Goal: Task Accomplishment & Management: Manage account settings

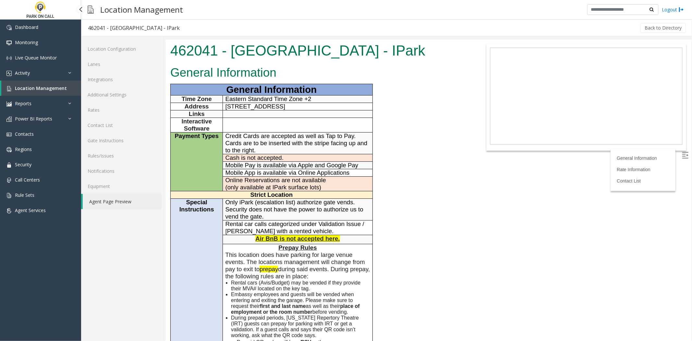
click at [41, 93] on link "Location Management" at bounding box center [41, 88] width 80 height 15
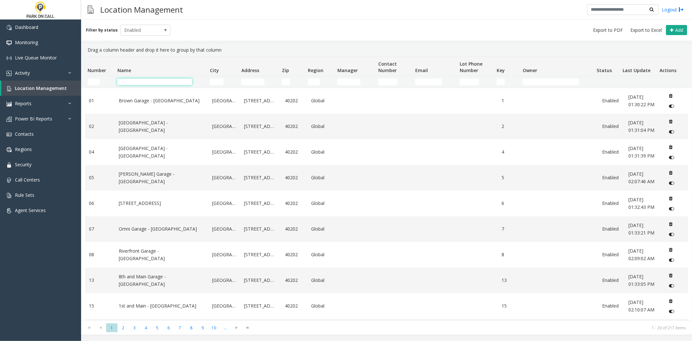
click at [128, 79] on input "Name Filter" at bounding box center [154, 82] width 75 height 6
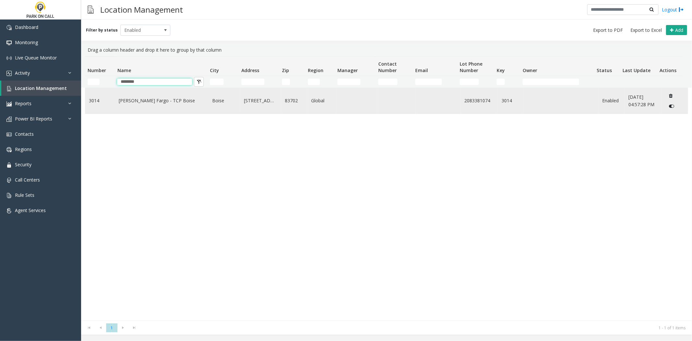
type input "********"
click at [115, 108] on td "Wells Fargo - TCP Boise" at bounding box center [162, 101] width 94 height 26
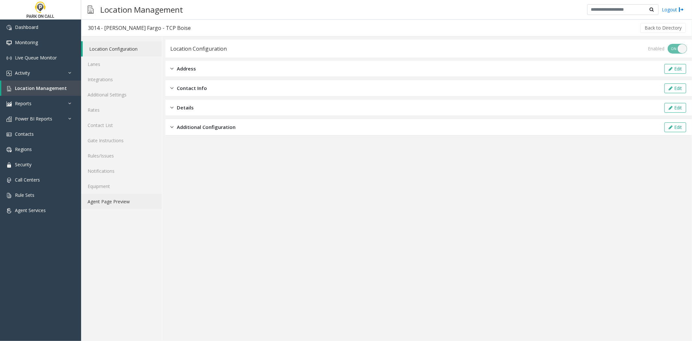
click at [100, 196] on link "Agent Page Preview" at bounding box center [121, 201] width 81 height 15
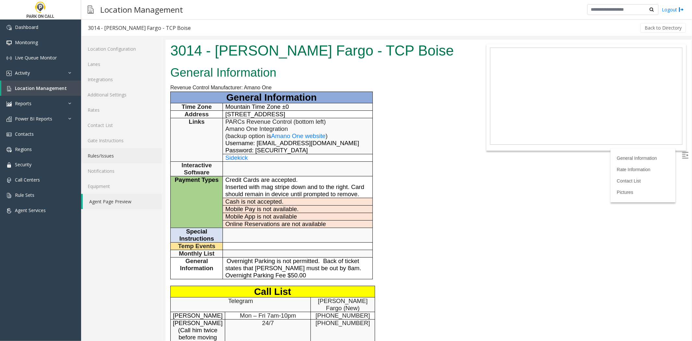
click at [124, 155] on link "Rules/Issues" at bounding box center [121, 155] width 81 height 15
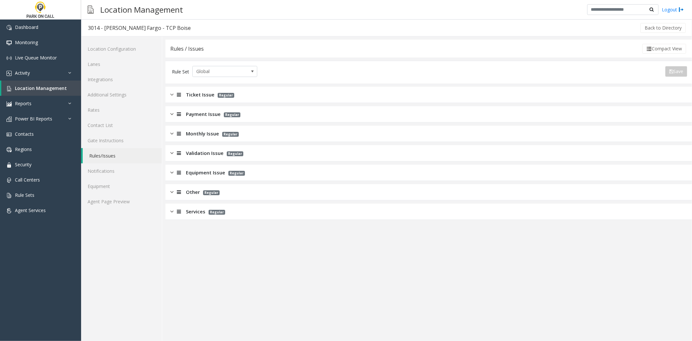
click at [187, 214] on span "Services" at bounding box center [195, 211] width 19 height 7
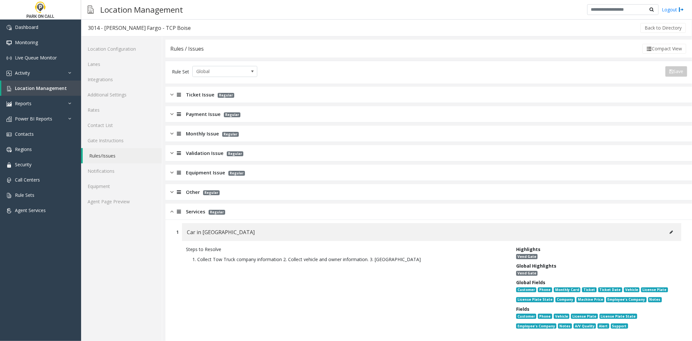
click at [192, 200] on div "Other Regular" at bounding box center [429, 192] width 527 height 16
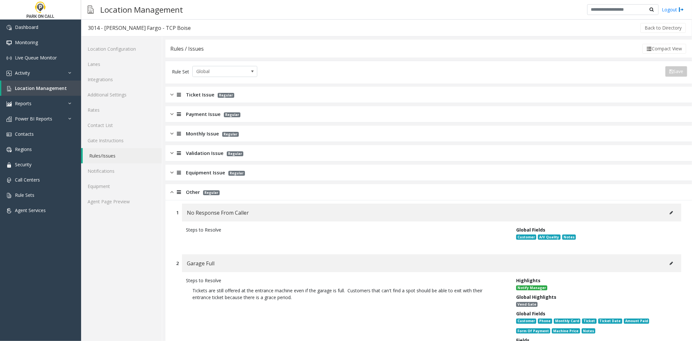
click at [208, 161] on div "Validation Issue Regular" at bounding box center [429, 153] width 527 height 16
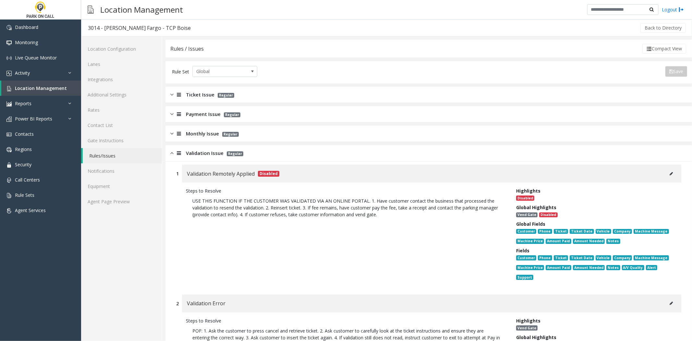
click at [209, 156] on span "Validation Issue" at bounding box center [205, 152] width 38 height 7
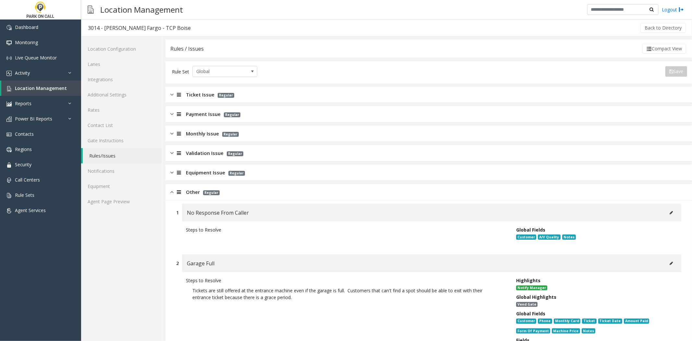
click at [200, 169] on span "Equipment Issue" at bounding box center [205, 172] width 39 height 7
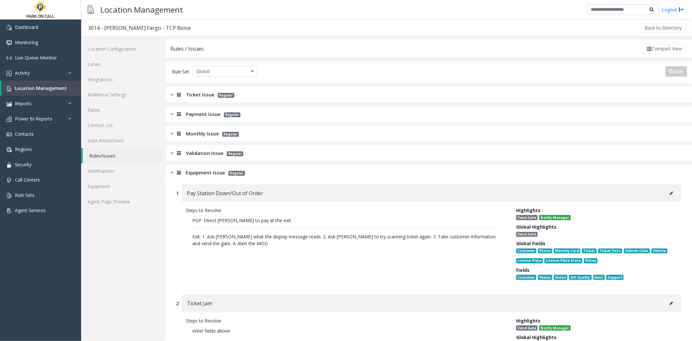
drag, startPoint x: 204, startPoint y: 155, endPoint x: 205, endPoint y: 142, distance: 13.4
click at [204, 154] on span "Validation Issue" at bounding box center [205, 152] width 38 height 7
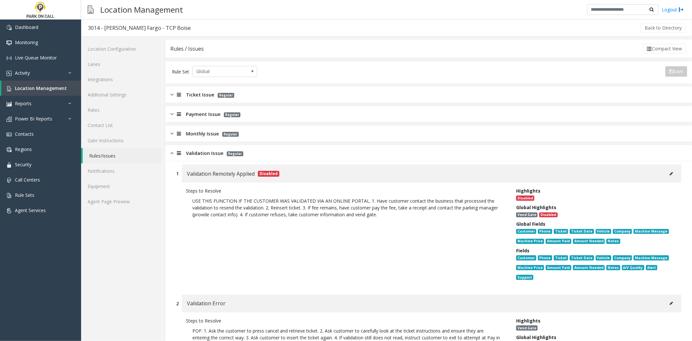
drag, startPoint x: 202, startPoint y: 136, endPoint x: 197, endPoint y: 122, distance: 14.3
click at [202, 133] on span "Monthly Issue" at bounding box center [202, 133] width 33 height 7
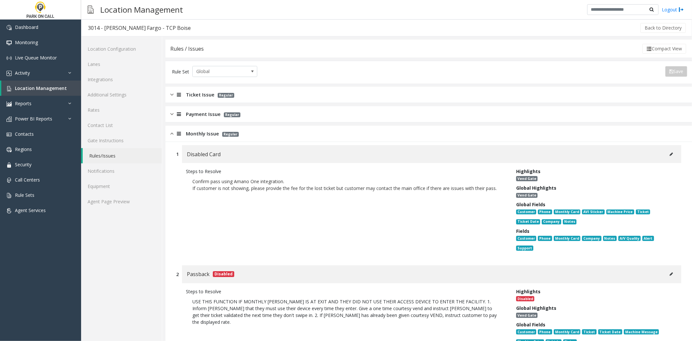
click at [197, 121] on div "Payment Issue Regular" at bounding box center [429, 114] width 527 height 16
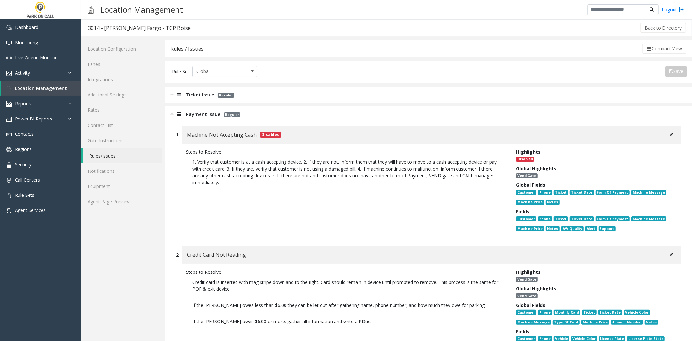
click at [197, 93] on span "Ticket Issue" at bounding box center [200, 94] width 29 height 7
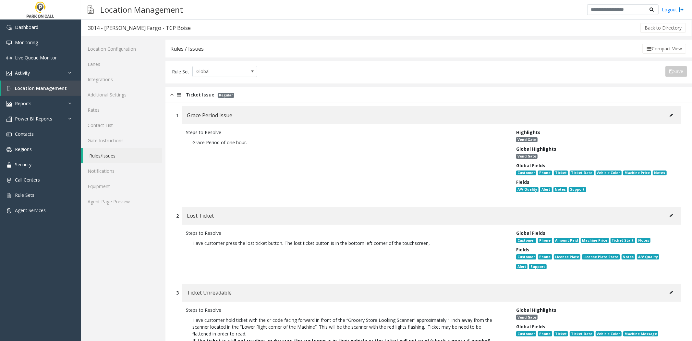
scroll to position [2620, 0]
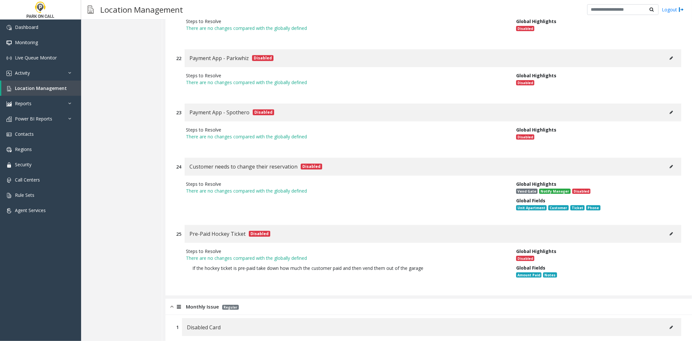
click at [670, 229] on button at bounding box center [672, 234] width 10 height 10
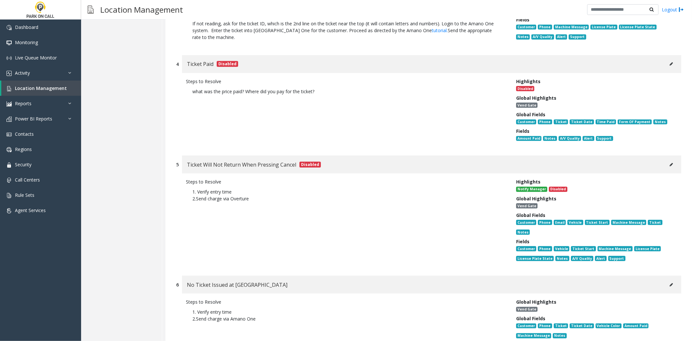
scroll to position [0, 0]
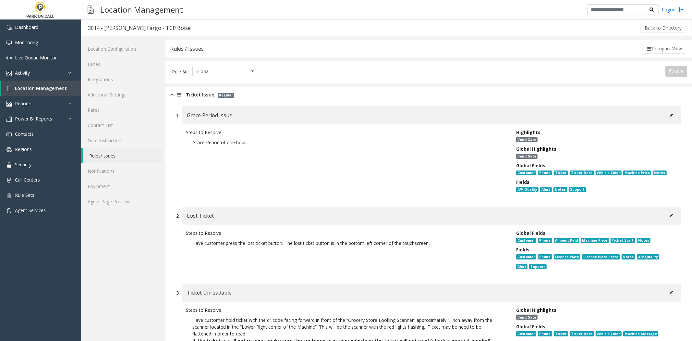
drag, startPoint x: 314, startPoint y: 236, endPoint x: 276, endPoint y: 64, distance: 176.5
click at [276, 64] on div "Rule Set Global Save" at bounding box center [429, 72] width 527 height 23
click at [139, 202] on link "Agent Page Preview" at bounding box center [121, 201] width 81 height 15
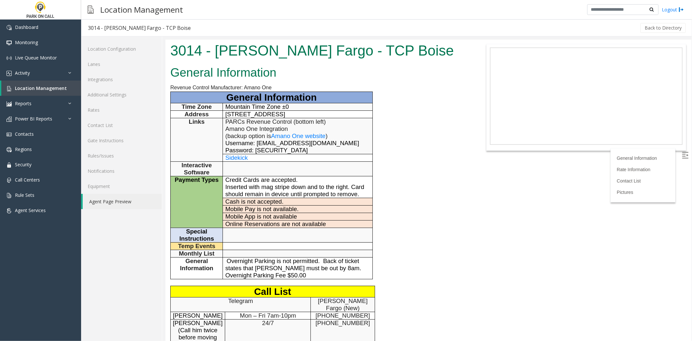
click at [472, 105] on body "3014 - Wells Fargo - TCP Boise General Information Revenue Control Manufacturer…" at bounding box center [428, 189] width 526 height 301
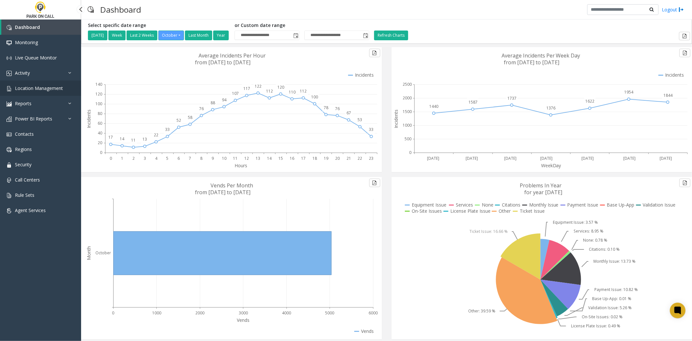
click at [21, 92] on link "Location Management" at bounding box center [40, 88] width 81 height 15
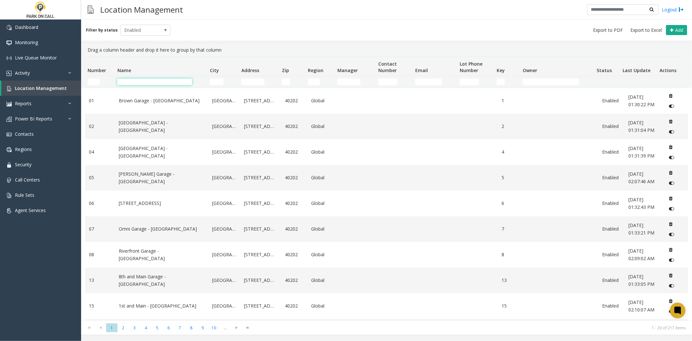
click at [128, 82] on input "Name Filter" at bounding box center [154, 82] width 75 height 6
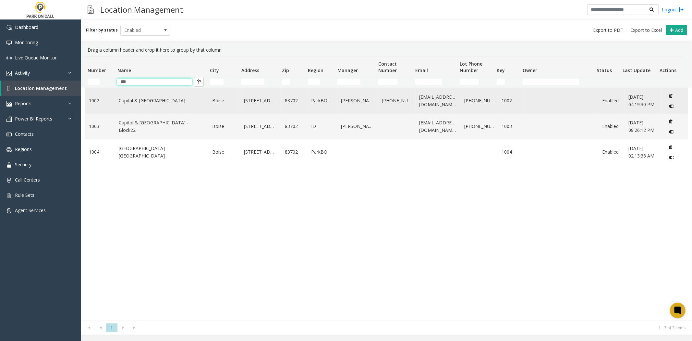
type input "***"
click at [124, 99] on link "Capital & [GEOGRAPHIC_DATA]" at bounding box center [162, 100] width 86 height 7
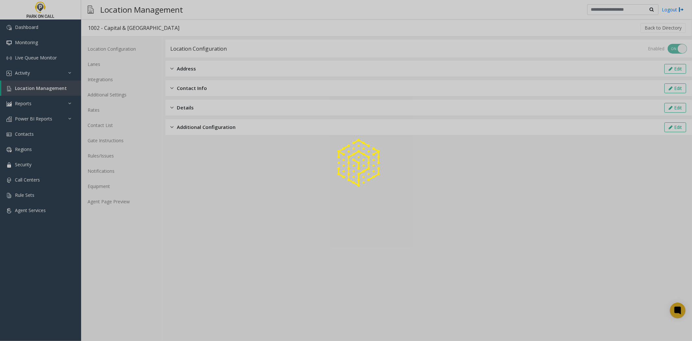
click at [107, 204] on div at bounding box center [346, 170] width 692 height 341
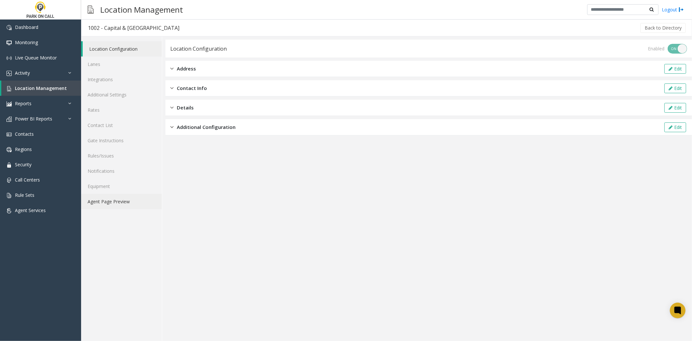
click at [107, 204] on link "Agent Page Preview" at bounding box center [121, 201] width 81 height 15
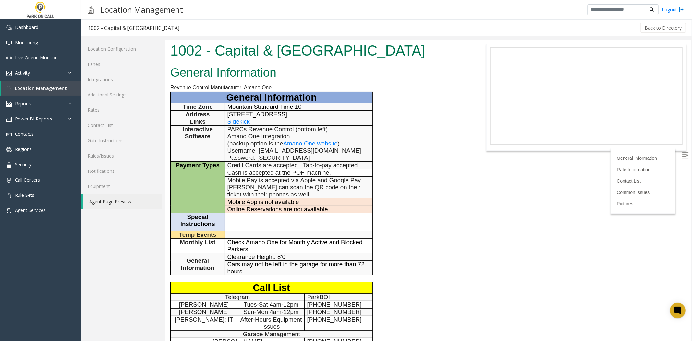
click at [305, 141] on span "Amano One website" at bounding box center [310, 143] width 55 height 7
